Goal: Information Seeking & Learning: Learn about a topic

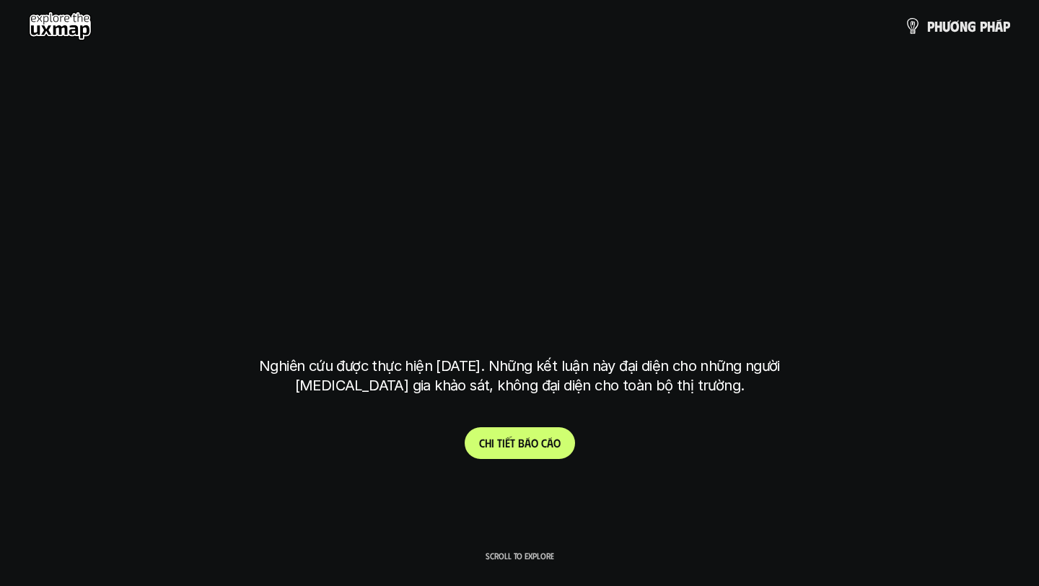
scroll to position [4149, 0]
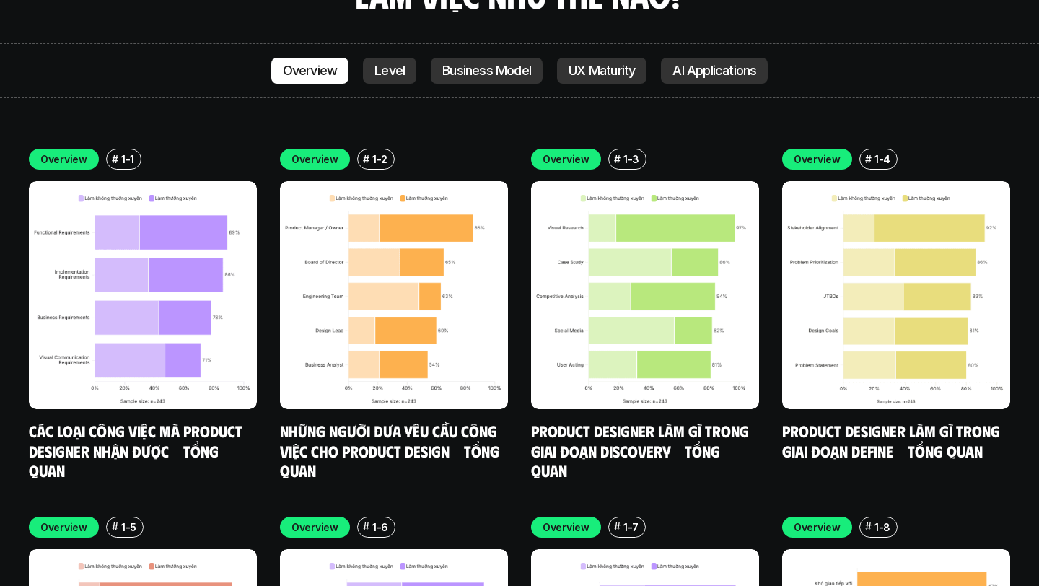
click at [376, 421] on link "Những người đưa yêu cầu công việc cho Product Design - Tổng quan" at bounding box center [391, 450] width 223 height 59
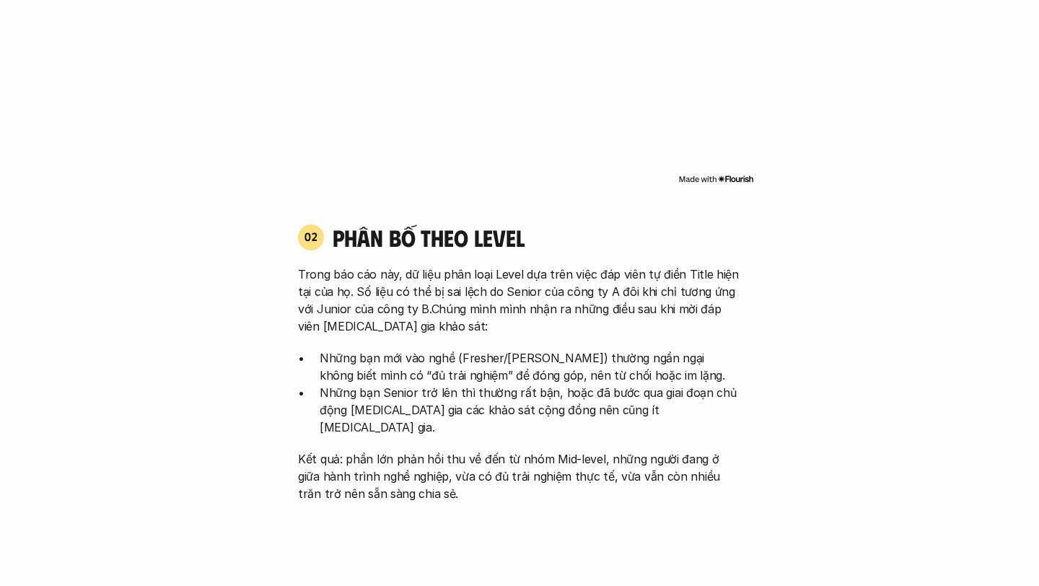
scroll to position [1401, 0]
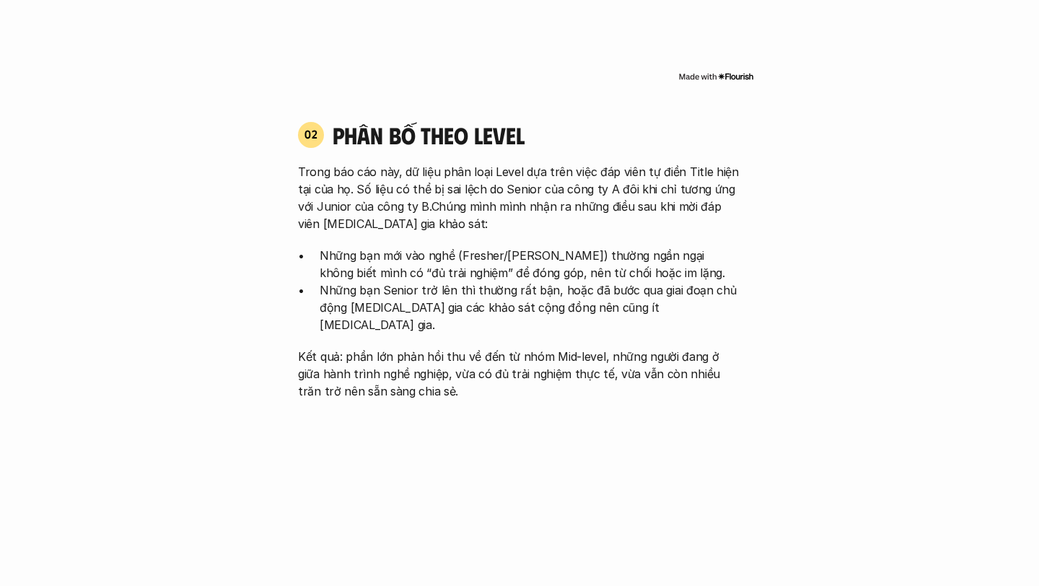
click at [500, 211] on p "Trong báo cáo này, dữ liệu phân loại Level dựa trên việc đáp viên tự điền Title…" at bounding box center [519, 197] width 443 height 69
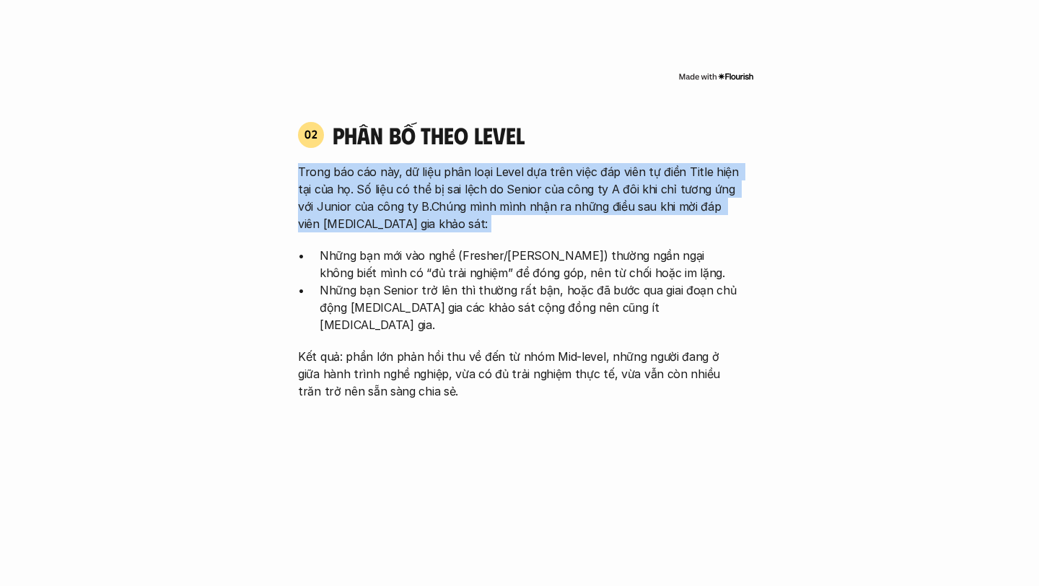
click at [500, 211] on p "Trong báo cáo này, dữ liệu phân loại Level dựa trên việc đáp viên tự điền Title…" at bounding box center [519, 197] width 443 height 69
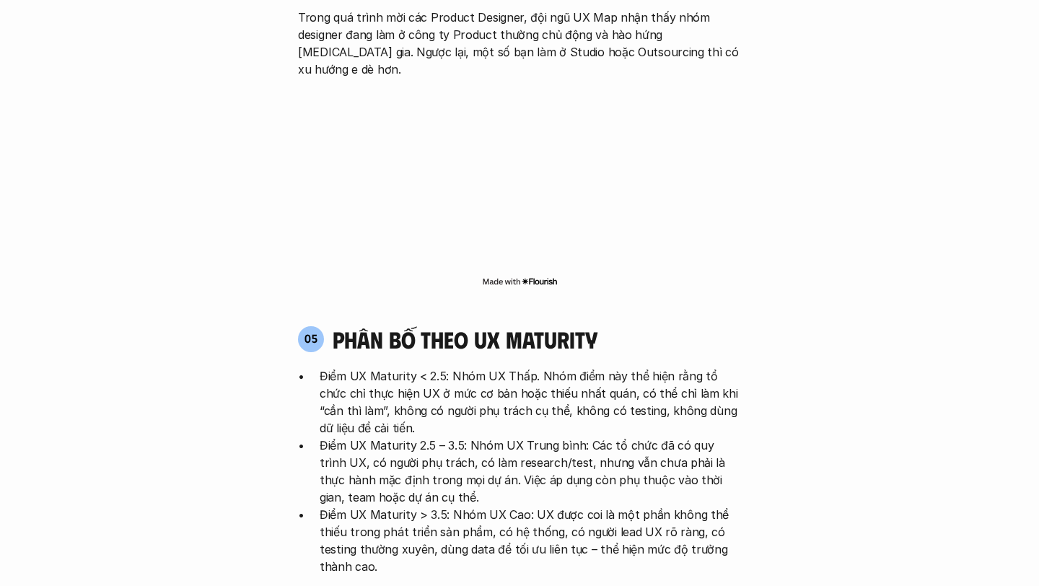
scroll to position [2664, 0]
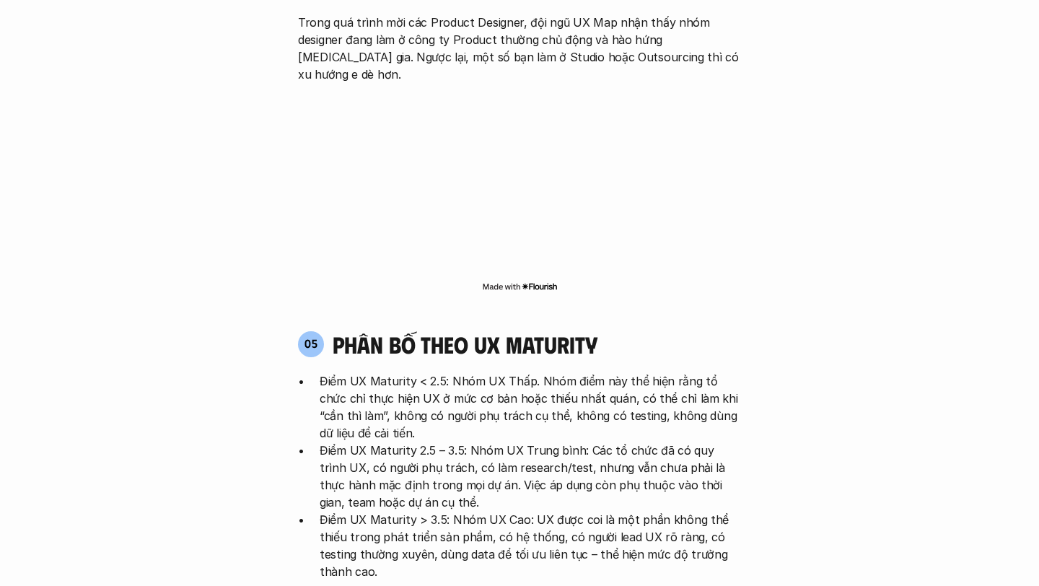
click at [573, 330] on h4 "phân bố theo ux maturity" at bounding box center [465, 343] width 265 height 27
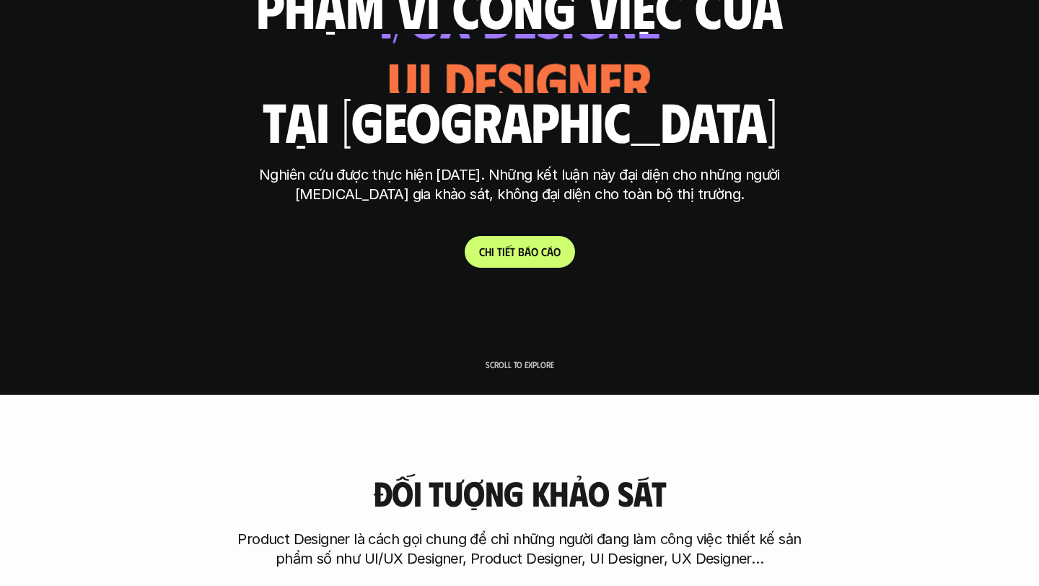
scroll to position [0, 0]
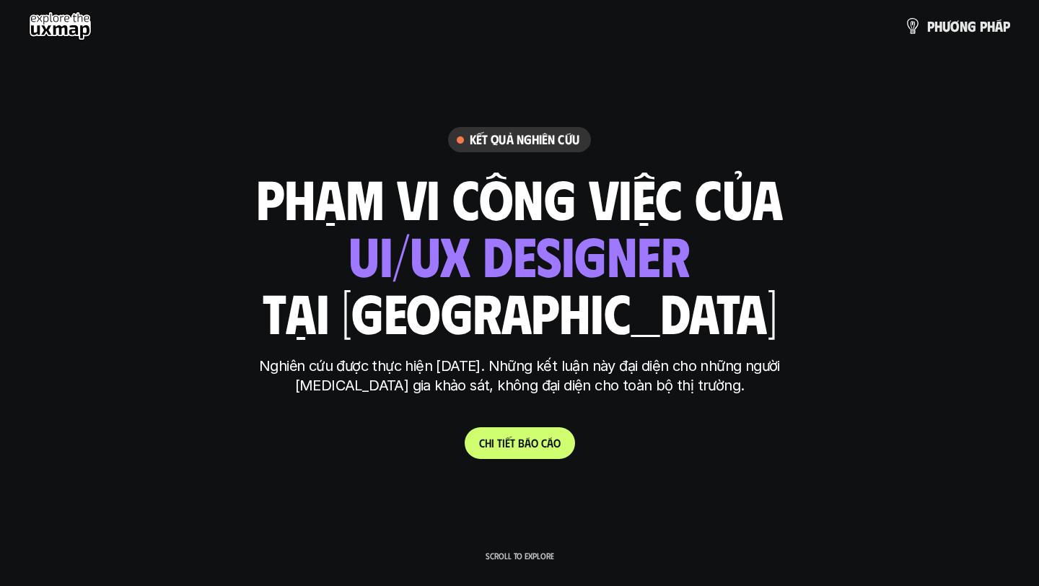
click at [61, 14] on use at bounding box center [60, 26] width 63 height 29
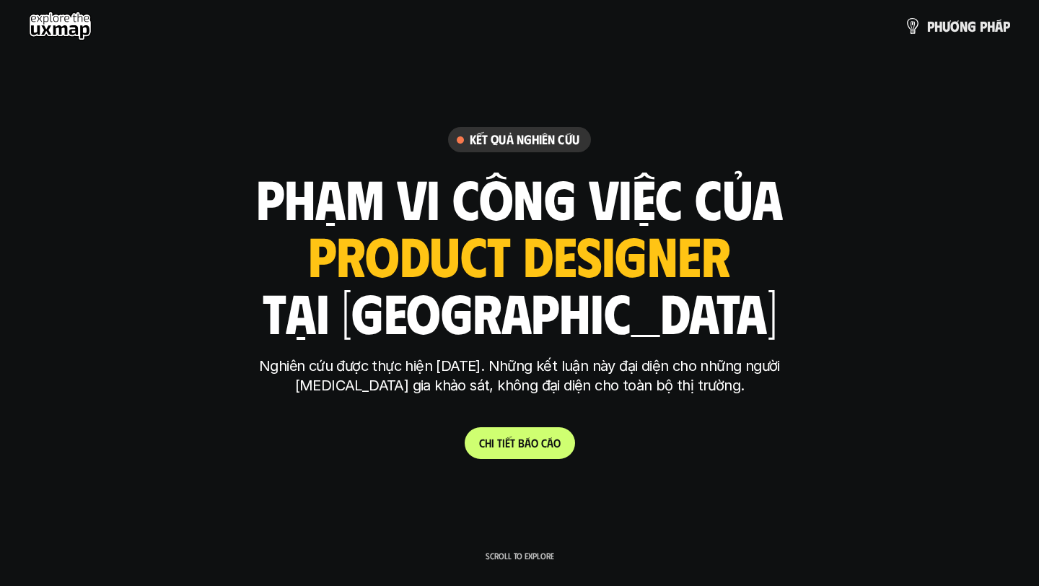
click at [61, 14] on use at bounding box center [60, 26] width 63 height 29
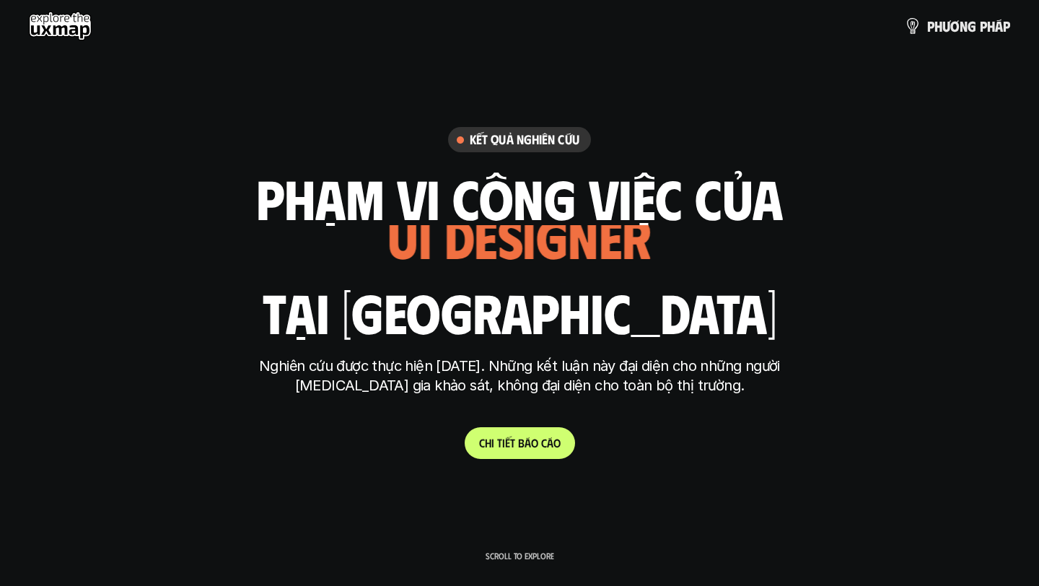
click at [527, 456] on link "C h i t i ế t b á o c á o" at bounding box center [520, 443] width 110 height 32
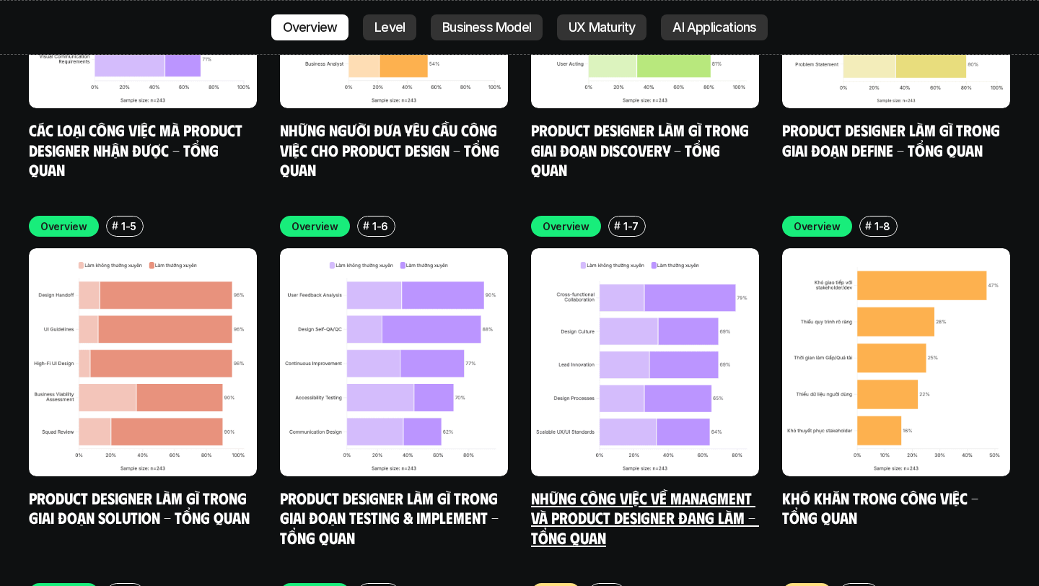
scroll to position [4523, 0]
